Goal: Navigation & Orientation: Find specific page/section

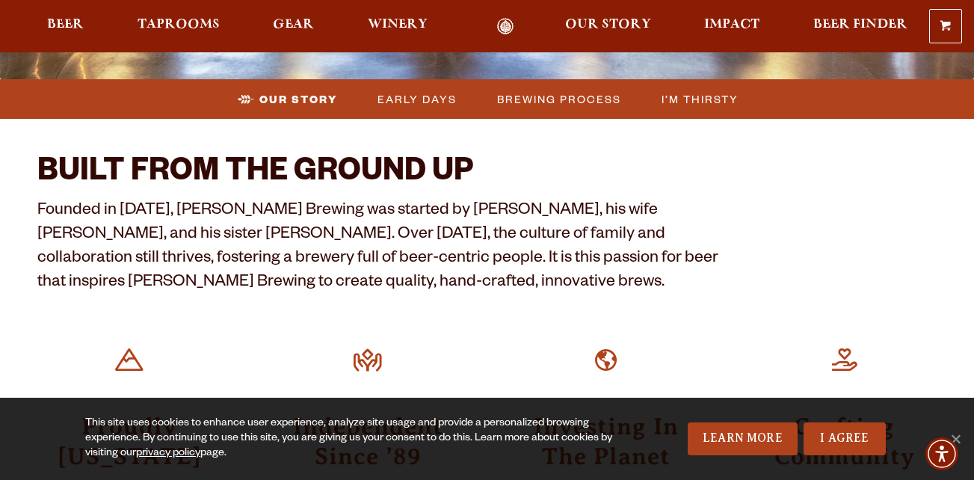
scroll to position [224, 0]
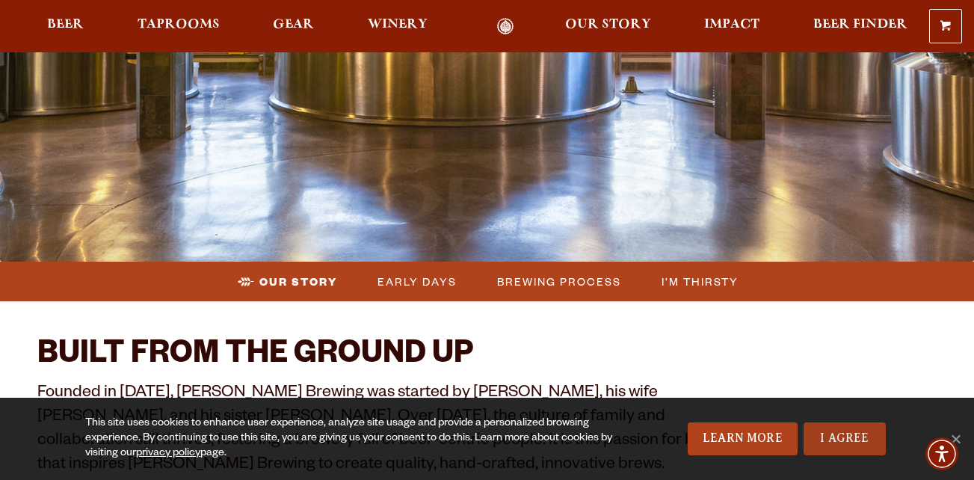
click at [821, 437] on link "I Agree" at bounding box center [845, 438] width 82 height 33
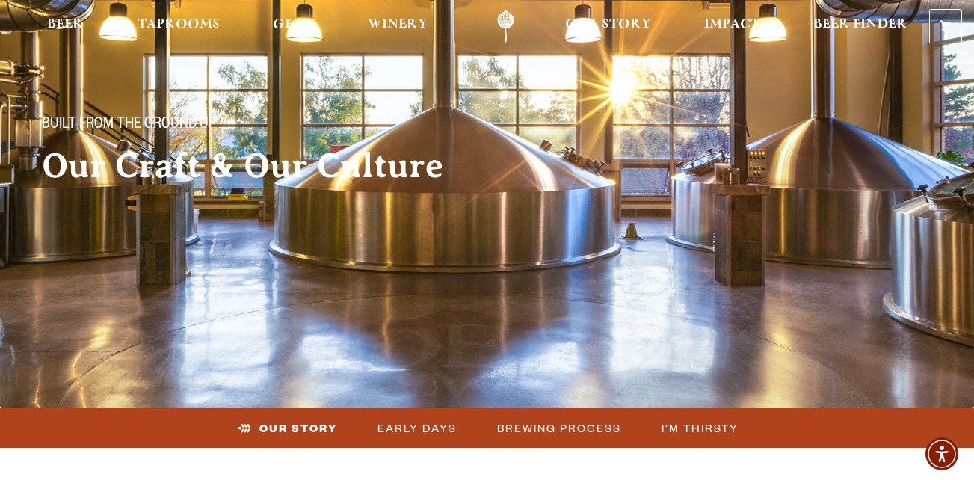
scroll to position [0, 0]
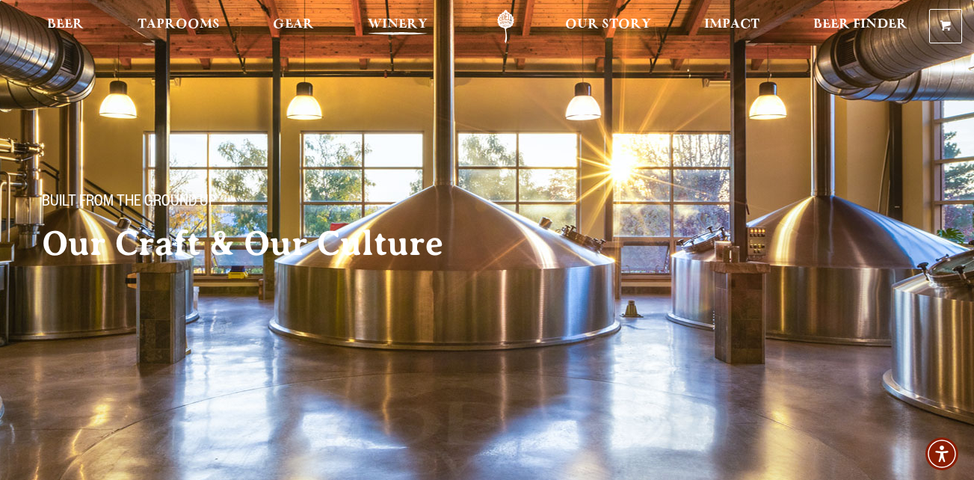
click at [404, 27] on span "Winery" at bounding box center [398, 25] width 60 height 12
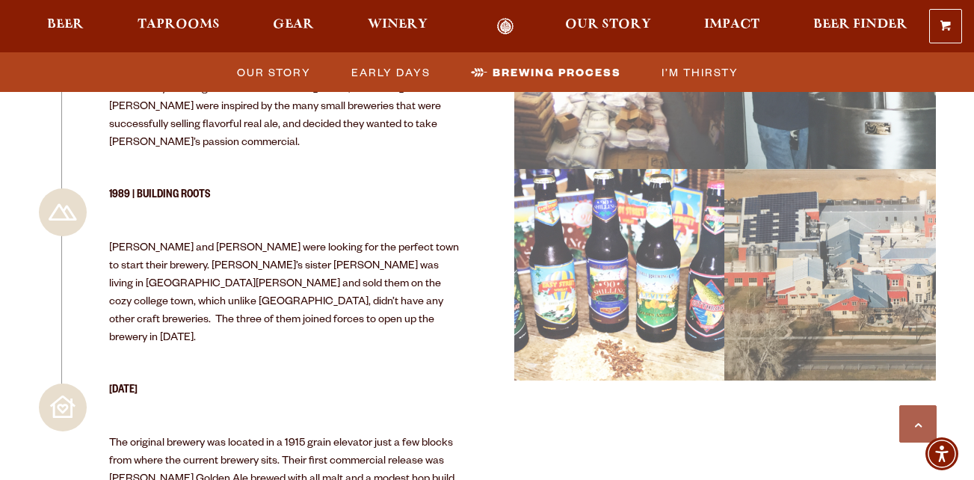
scroll to position [1795, 0]
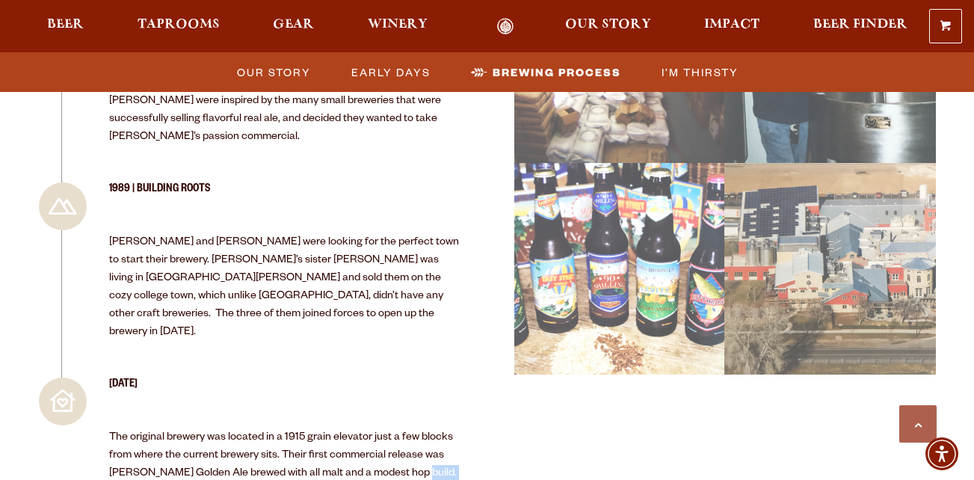
drag, startPoint x: 405, startPoint y: 308, endPoint x: 452, endPoint y: 341, distance: 56.8
click at [452, 378] on div "Today The original brewery was located in a 1915 grain elevator just a few bloc…" at bounding box center [284, 455] width 351 height 155
drag, startPoint x: 452, startPoint y: 341, endPoint x: 435, endPoint y: 342, distance: 16.5
click at [434, 378] on div "Today The original brewery was located in a 1915 grain elevator just a few bloc…" at bounding box center [284, 455] width 351 height 155
drag, startPoint x: 408, startPoint y: 306, endPoint x: 455, endPoint y: 315, distance: 48.0
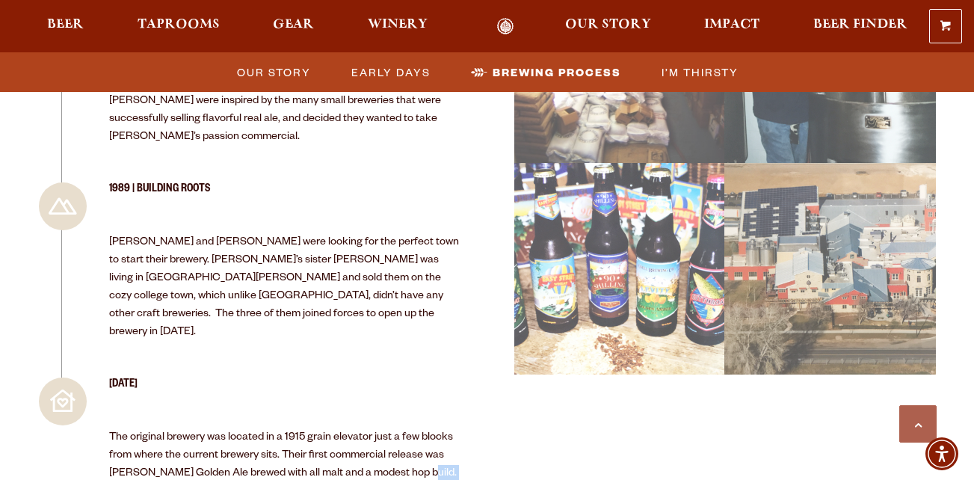
click at [455, 429] on p "The original brewery was located in a 1915 grain elevator just a few blocks fro…" at bounding box center [284, 474] width 351 height 90
copy p "90 Shilling"
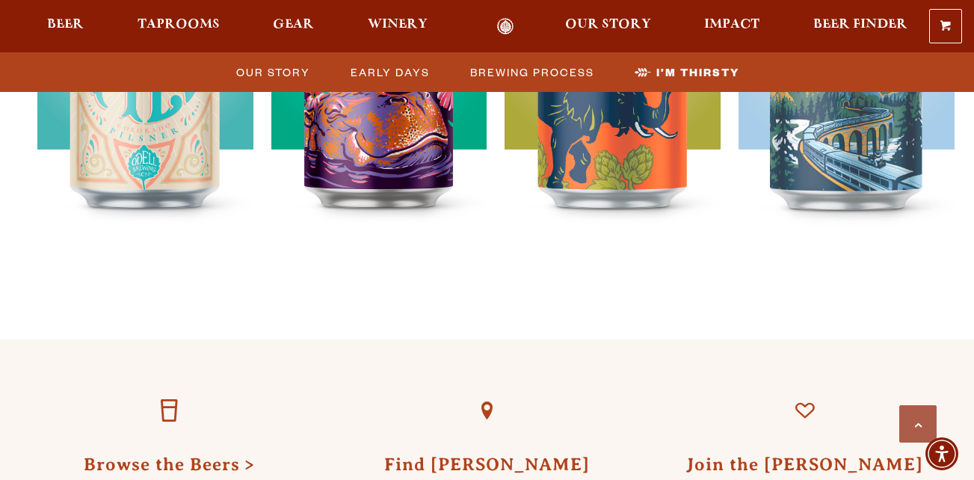
scroll to position [4558, 0]
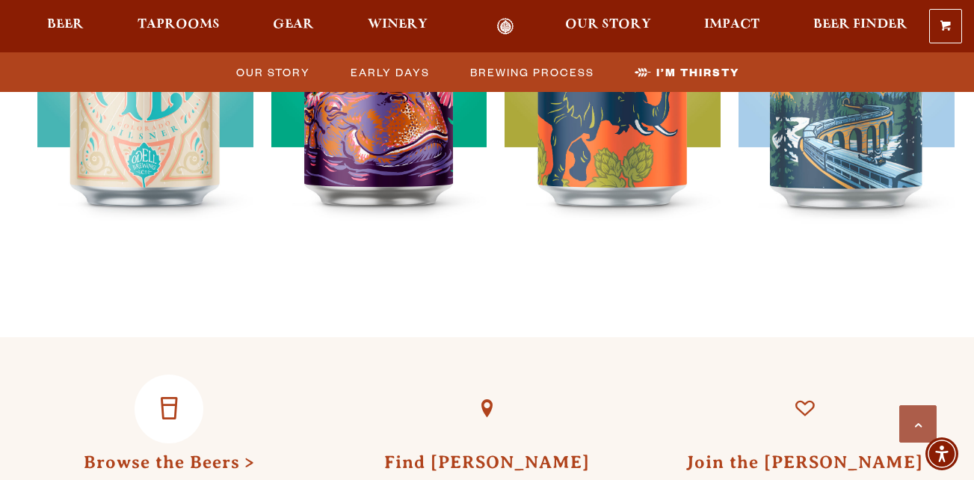
click at [181, 452] on link "Browse the Beers" at bounding box center [169, 461] width 171 height 19
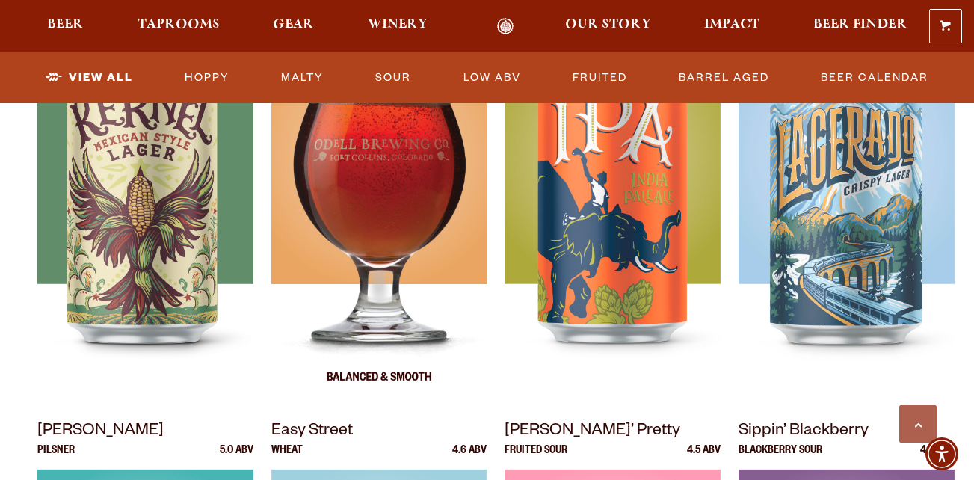
scroll to position [526, 0]
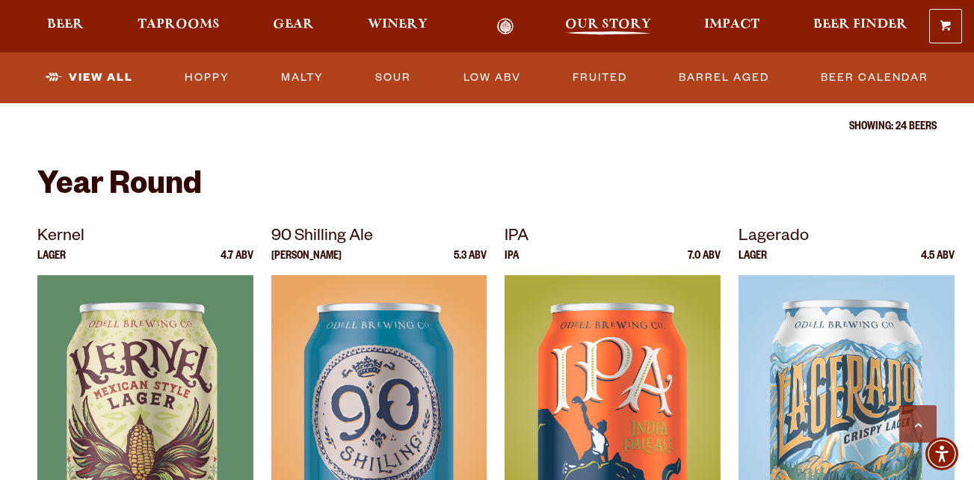
click at [602, 27] on span "Our Story" at bounding box center [608, 25] width 86 height 12
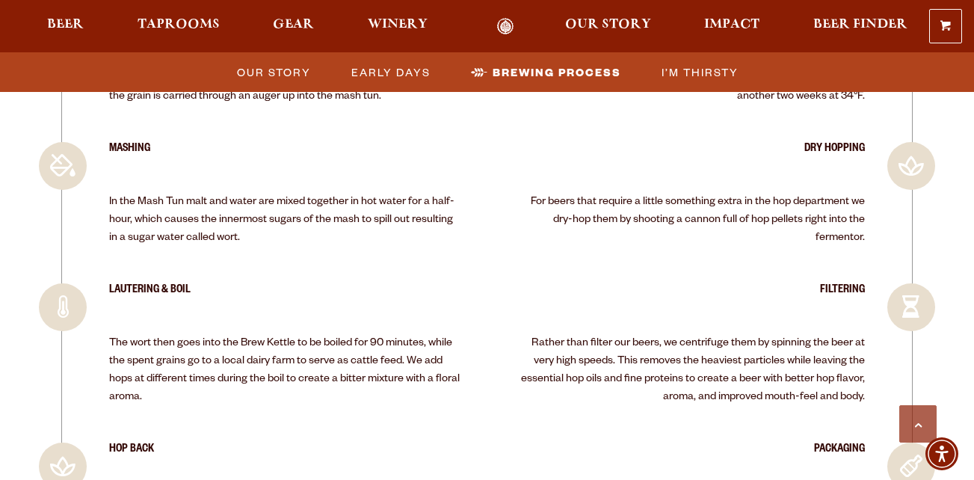
scroll to position [2857, 0]
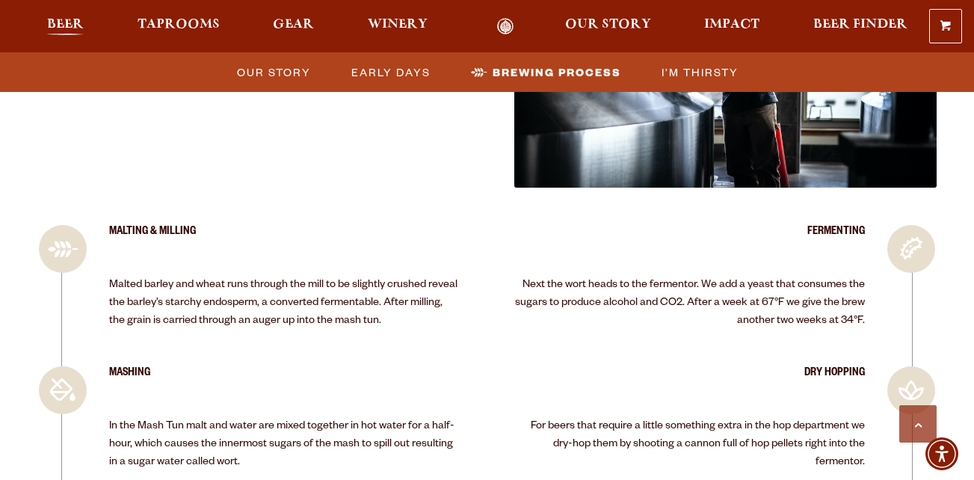
click at [58, 19] on span "Beer" at bounding box center [65, 25] width 37 height 12
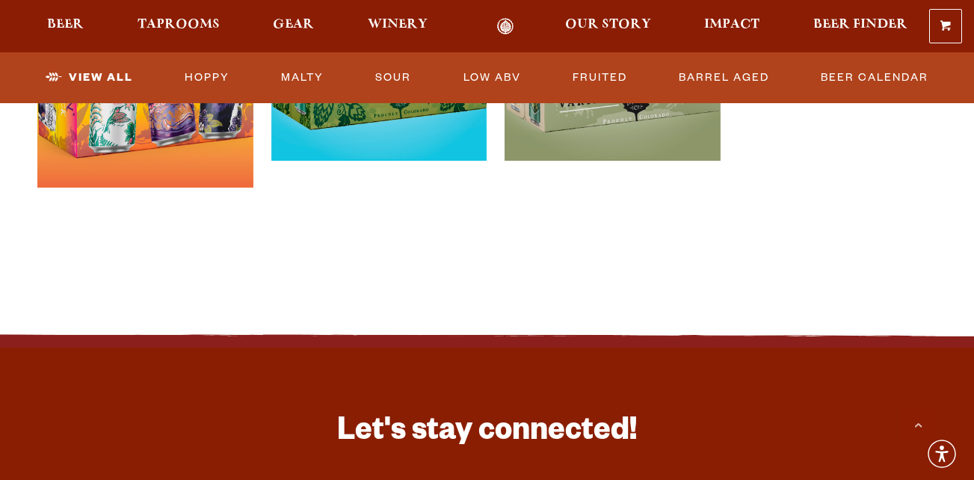
scroll to position [2991, 0]
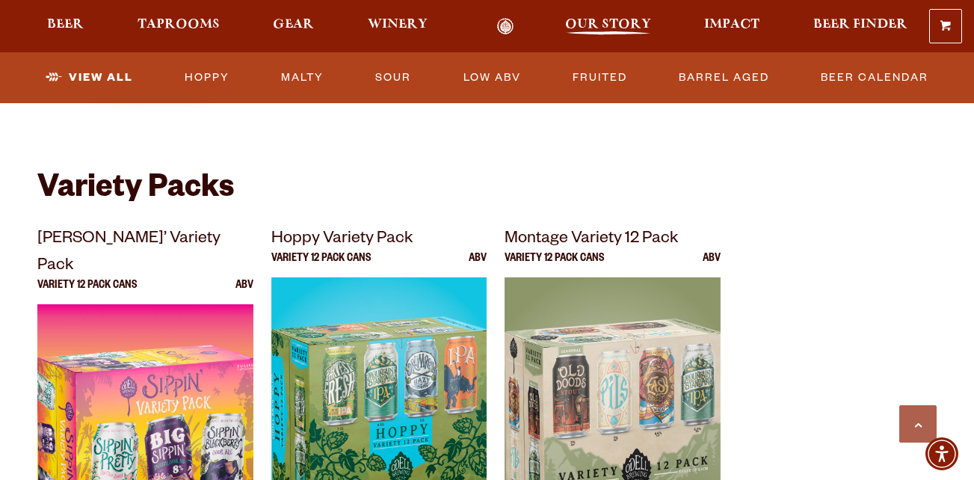
click at [599, 19] on span "Our Story" at bounding box center [608, 25] width 86 height 12
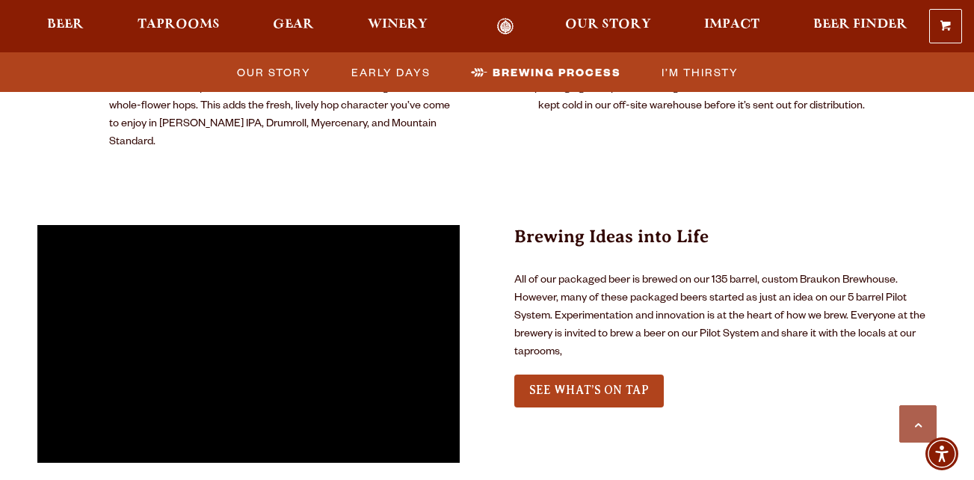
scroll to position [3514, 0]
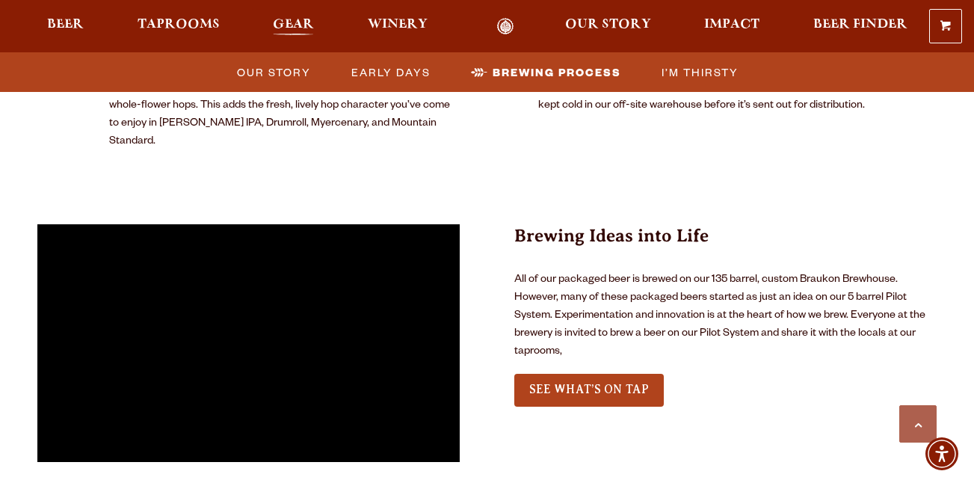
click at [284, 19] on span "Gear" at bounding box center [293, 25] width 41 height 12
click at [59, 19] on span "Beer" at bounding box center [65, 25] width 37 height 12
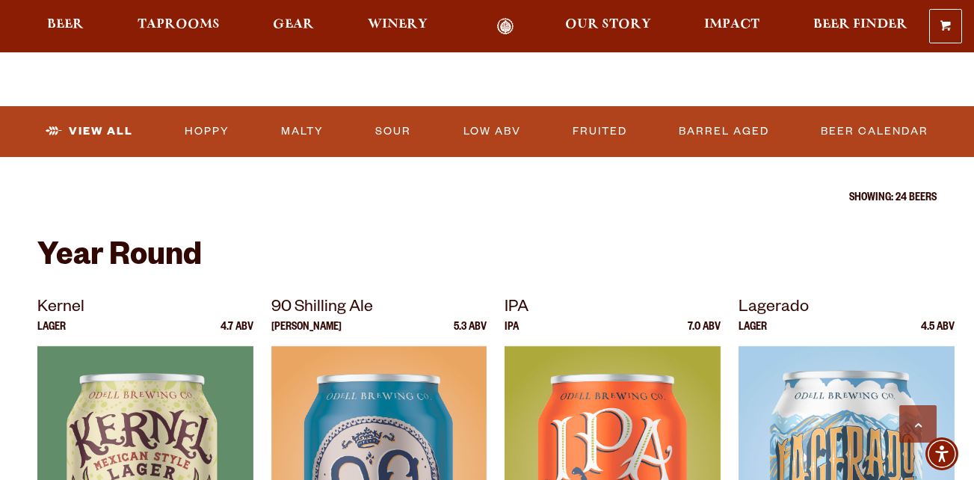
scroll to position [374, 0]
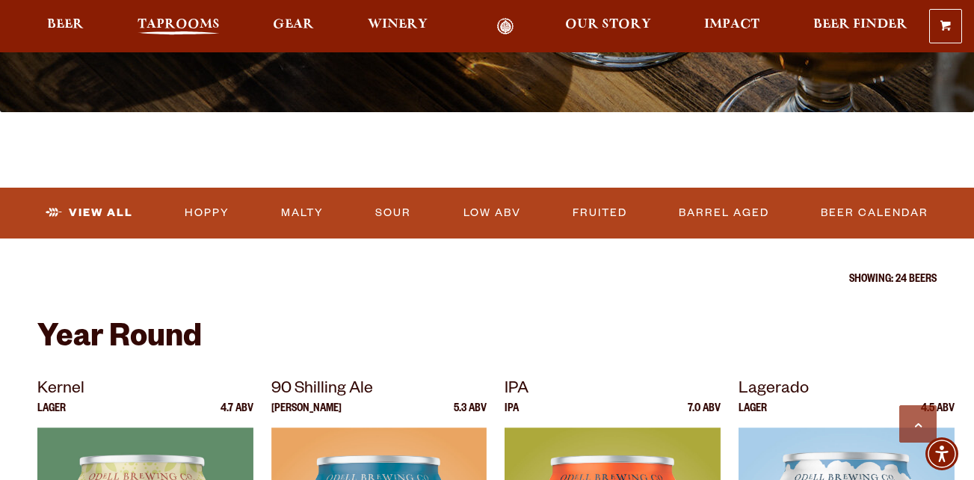
click at [185, 28] on span "Taprooms" at bounding box center [179, 25] width 82 height 12
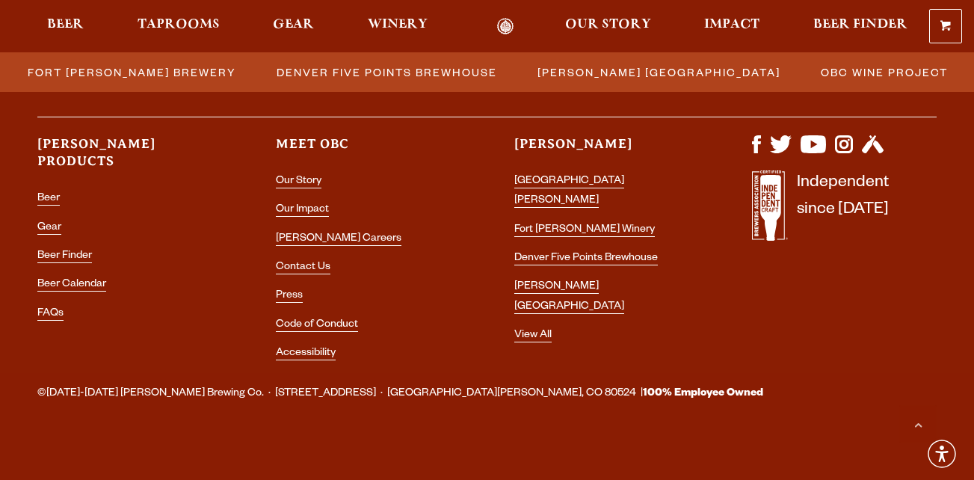
scroll to position [1840, 0]
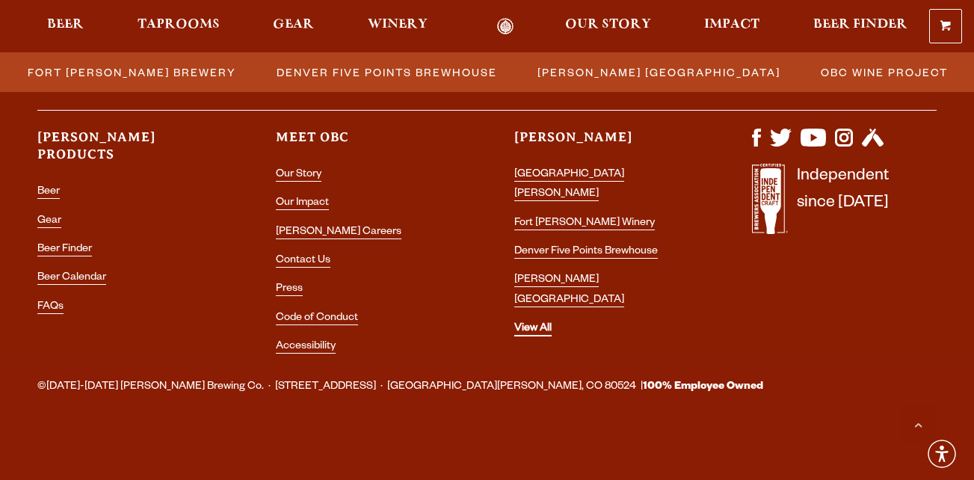
click at [542, 323] on link "View All" at bounding box center [532, 329] width 37 height 13
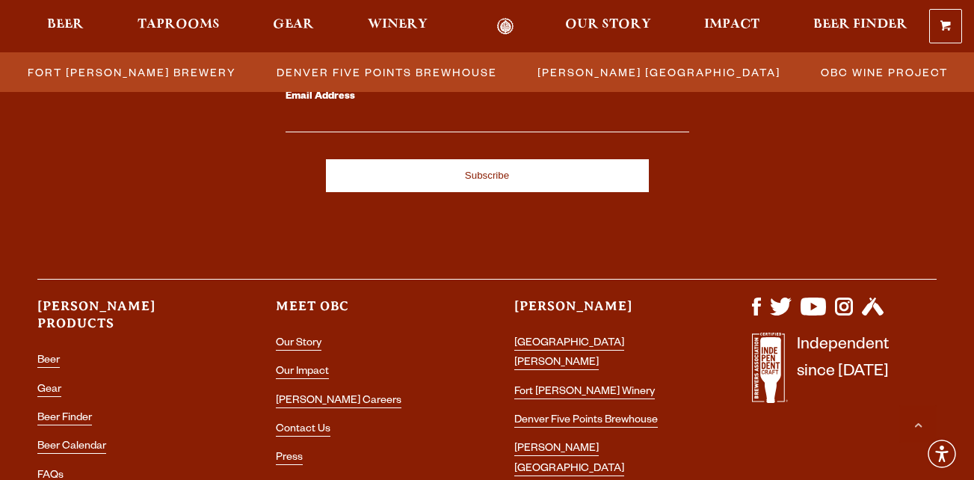
scroll to position [1840, 0]
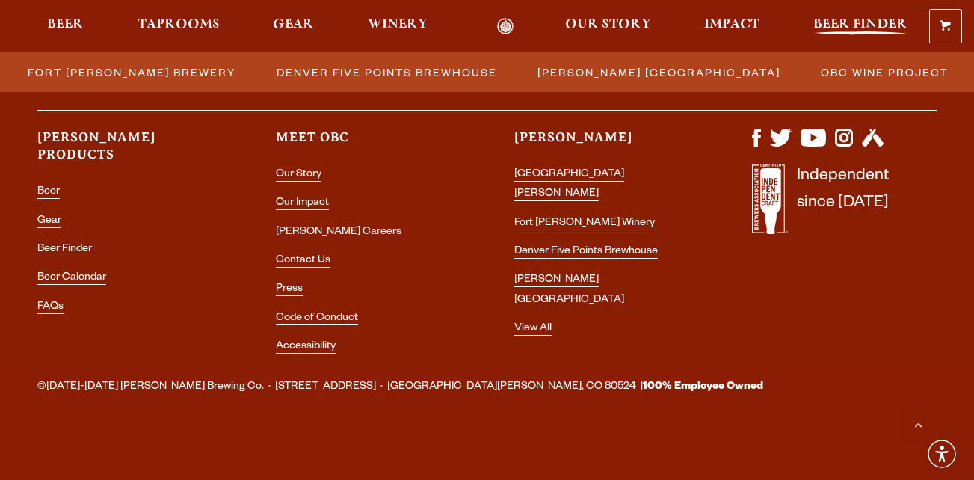
click at [846, 19] on span "Beer Finder" at bounding box center [861, 25] width 94 height 12
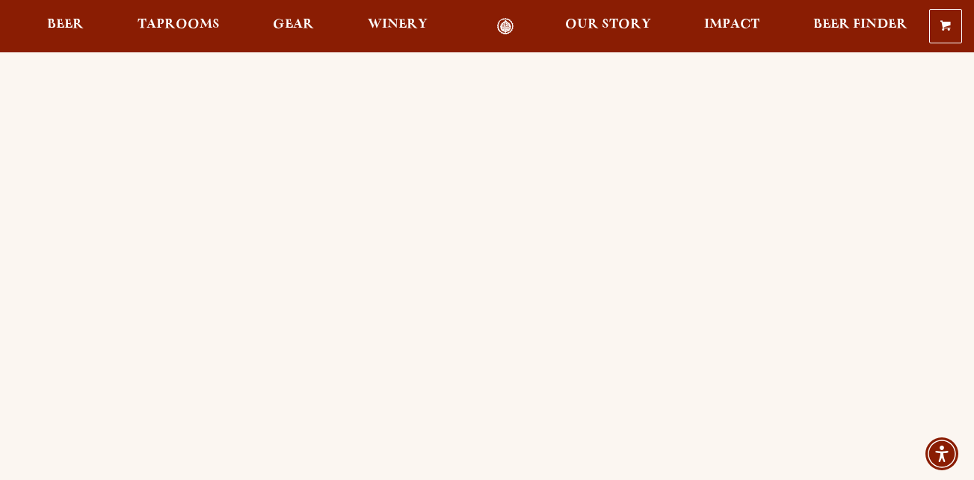
scroll to position [114, 0]
click at [827, 35] on div "0 Shopping Cart No products in the cart. Beer Taprooms Gear Winery Our Story Im…" at bounding box center [487, 26] width 974 height 34
click at [823, 19] on span "Beer Finder" at bounding box center [861, 25] width 94 height 12
click at [740, 31] on span "Impact" at bounding box center [731, 25] width 55 height 12
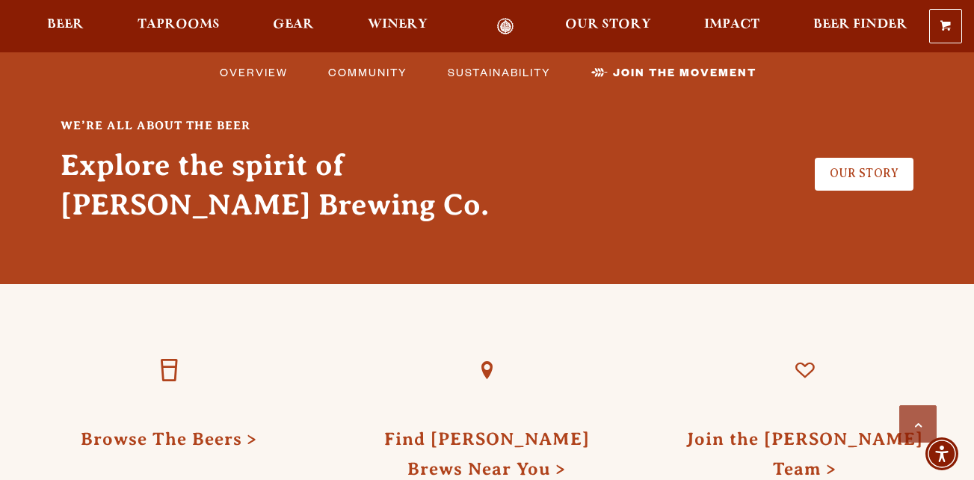
scroll to position [4038, 0]
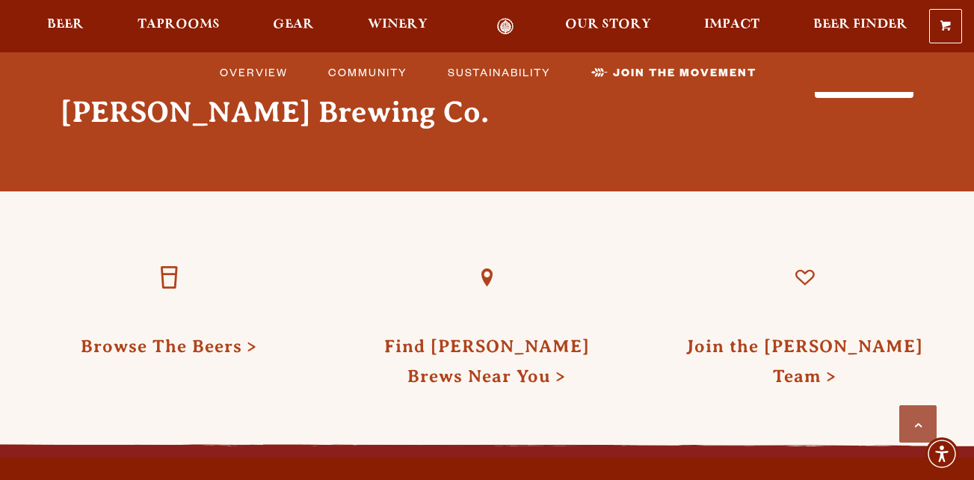
click at [508, 25] on link "Odell Home" at bounding box center [506, 26] width 56 height 17
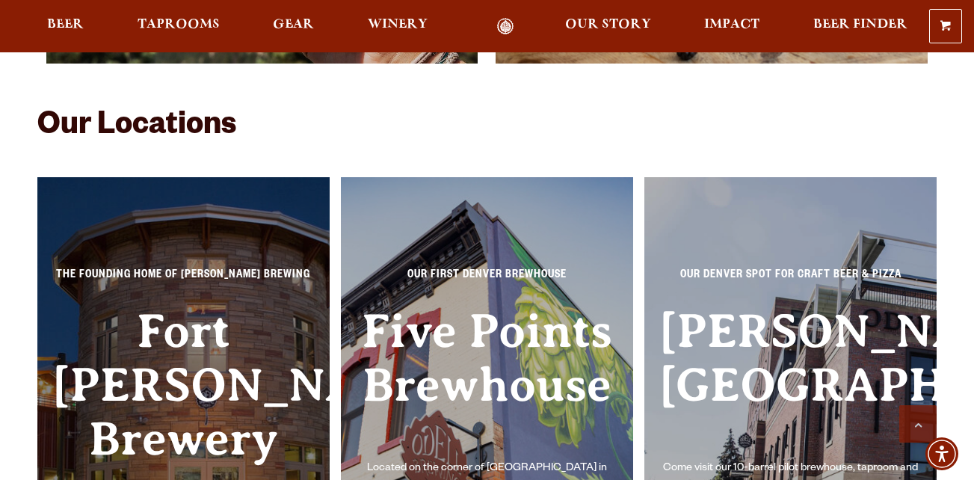
scroll to position [2883, 0]
